Goal: Find specific page/section: Find specific page/section

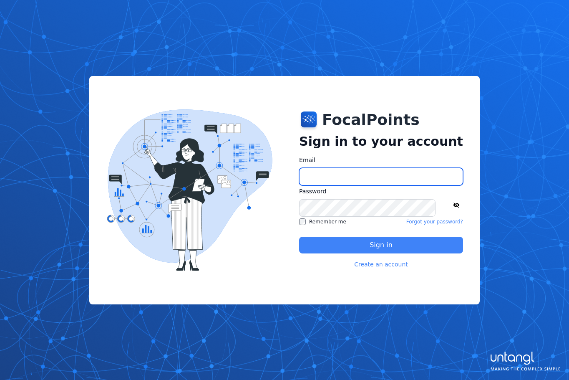
type input "**********"
click at [349, 245] on button "Sign in" at bounding box center [381, 244] width 164 height 17
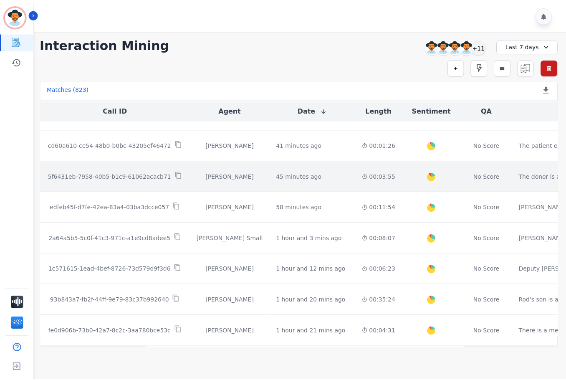
scroll to position [125, 0]
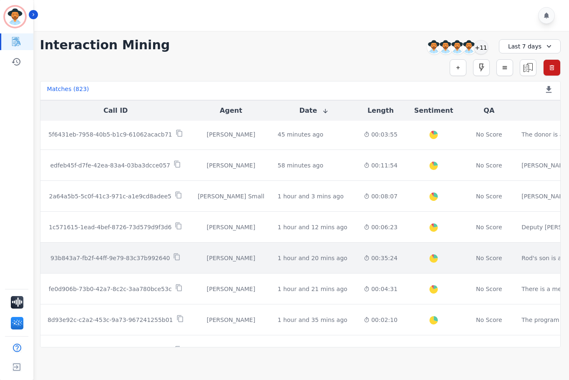
click at [357, 249] on td "00:35:24" at bounding box center [380, 257] width 47 height 31
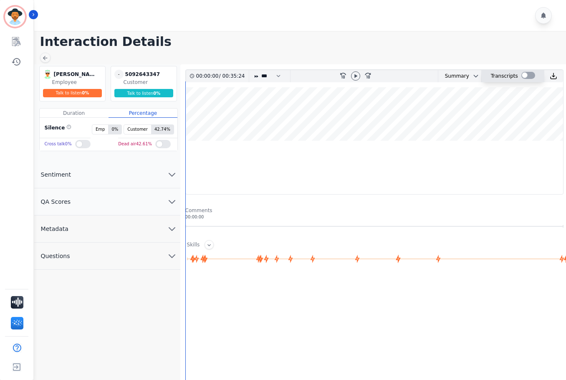
click at [524, 75] on div at bounding box center [528, 75] width 14 height 7
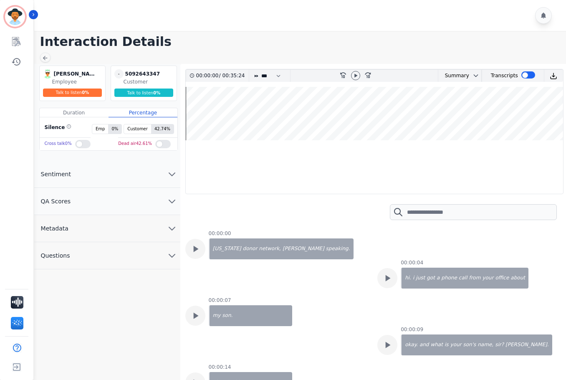
click at [479, 228] on div at bounding box center [374, 212] width 378 height 36
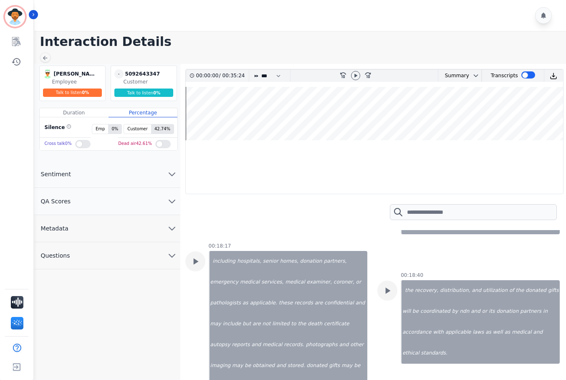
scroll to position [9384, 0]
